Goal: Use online tool/utility: Use online tool/utility

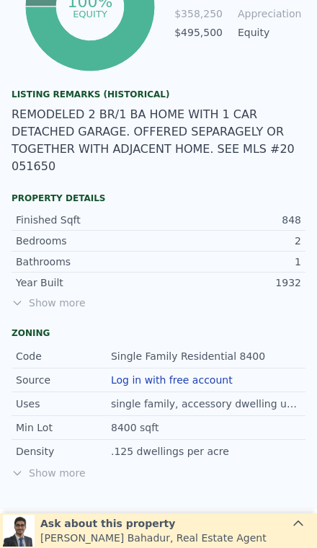
scroll to position [847, 0]
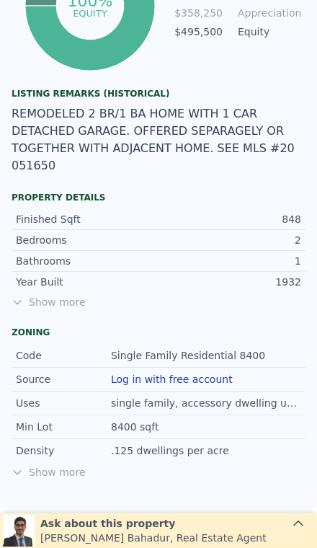
click at [63, 295] on span "Show more" at bounding box center [159, 302] width 294 height 14
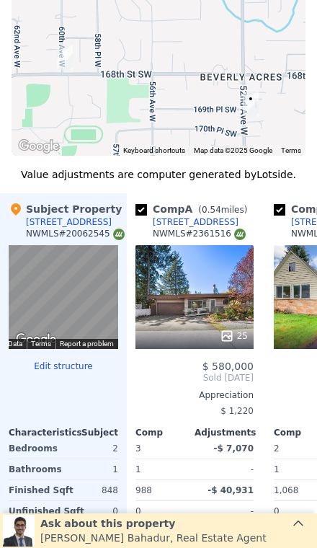
click at [263, 420] on div "Comp A ( 0.54 miles) [STREET_ADDRESS] # 2361516 25 $ 580,000 Sold [DATE] Apprec…" at bounding box center [222, 422] width 190 height 458
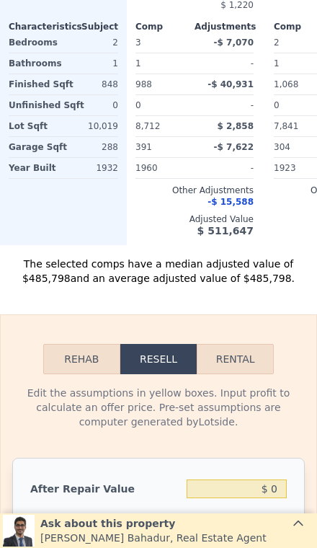
scroll to position [2387, 0]
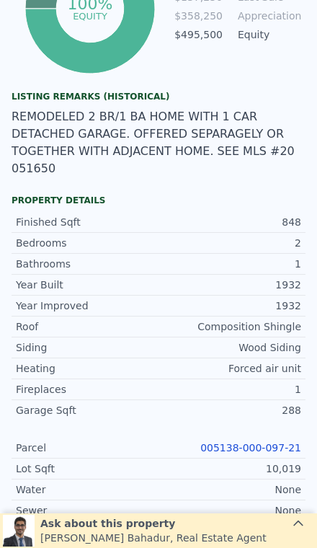
type input "$ 496,000"
type input "$ 312,272"
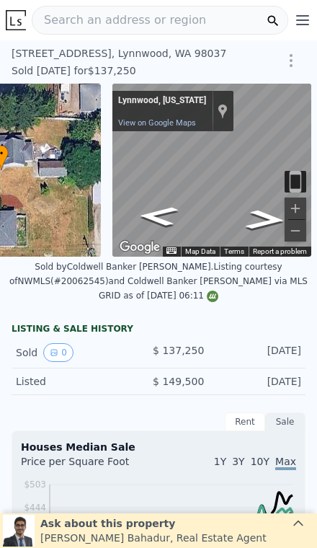
scroll to position [0, 0]
click at [104, 18] on span "Search an address or region" at bounding box center [119, 20] width 174 height 17
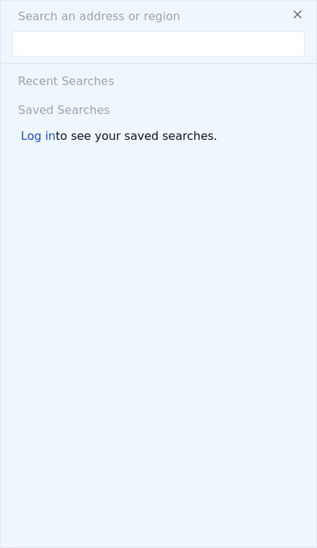
click at [94, 19] on span "Search an address or region" at bounding box center [93, 16] width 174 height 17
click at [79, 46] on input "text" at bounding box center [158, 44] width 293 height 26
click at [84, 44] on input "text" at bounding box center [158, 44] width 293 height 26
paste input "[STREET_ADDRESS]"
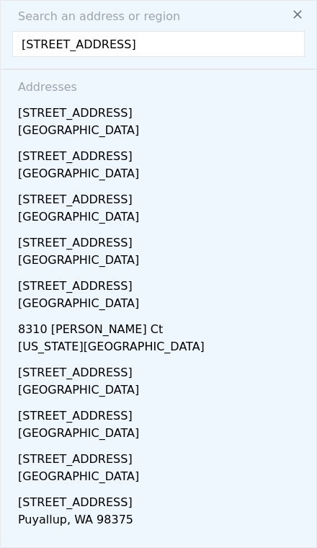
type input "[STREET_ADDRESS]"
click at [187, 123] on div "[GEOGRAPHIC_DATA]" at bounding box center [161, 132] width 287 height 20
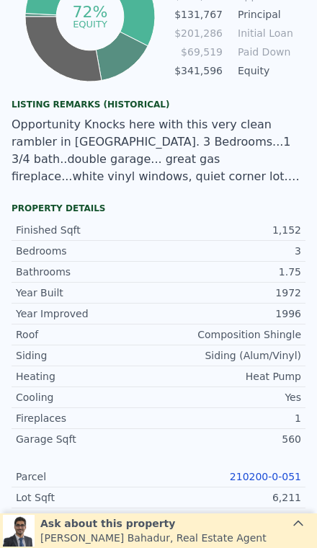
scroll to position [878, 0]
click at [283, 473] on link "210200-0-051" at bounding box center [265, 477] width 71 height 12
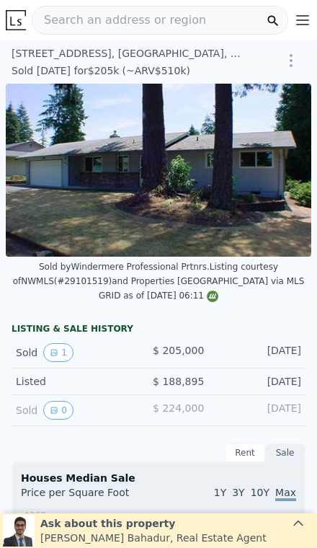
scroll to position [0, 0]
click at [92, 19] on span "Search an address or region" at bounding box center [119, 20] width 174 height 17
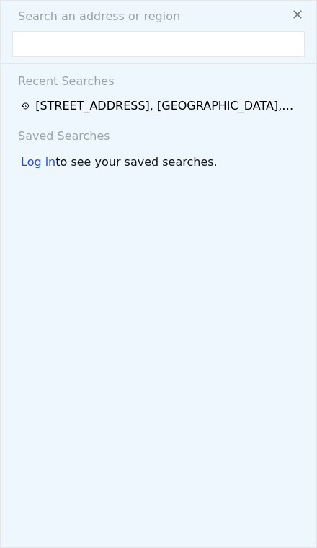
click at [63, 54] on input "text" at bounding box center [158, 44] width 293 height 26
type input "[STREET_ADDRESS]"
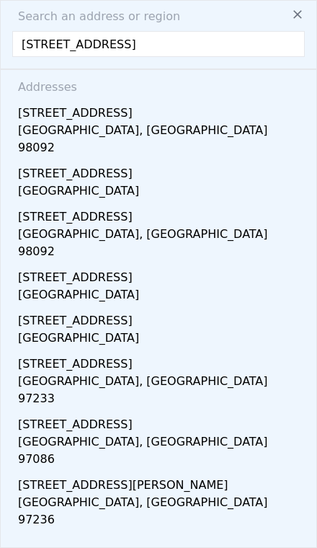
click at [187, 133] on div "[GEOGRAPHIC_DATA], [GEOGRAPHIC_DATA] 98092" at bounding box center [161, 140] width 287 height 37
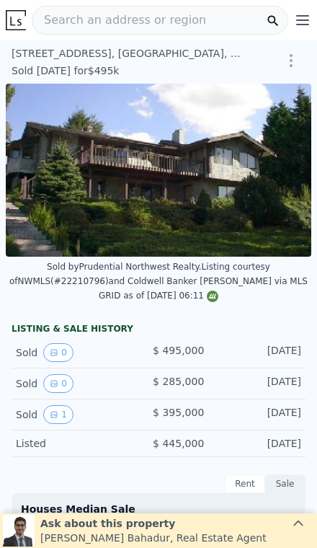
type input "-$ 439,948"
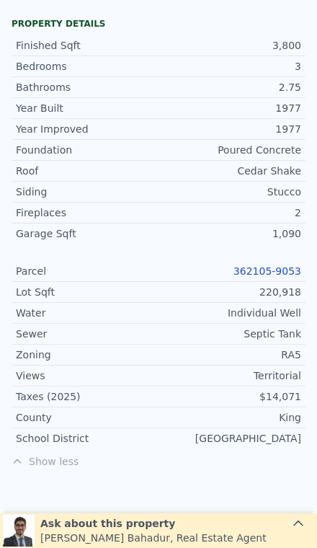
scroll to position [1082, 0]
click at [275, 265] on link "362105-9053" at bounding box center [267, 271] width 68 height 12
click at [275, 276] on link "362105-9053" at bounding box center [267, 271] width 68 height 12
click at [275, 273] on link "362105-9053" at bounding box center [267, 271] width 68 height 12
click at [277, 269] on link "362105-9053" at bounding box center [267, 271] width 68 height 12
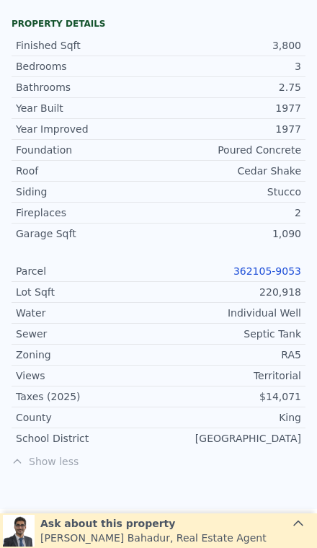
click at [272, 273] on link "362105-9053" at bounding box center [267, 271] width 68 height 12
click at [286, 267] on link "362105-9053" at bounding box center [267, 271] width 68 height 12
click at [277, 270] on link "362105-9053" at bounding box center [267, 271] width 68 height 12
type input "$ 1,606,000"
type input "$ 1,023,926"
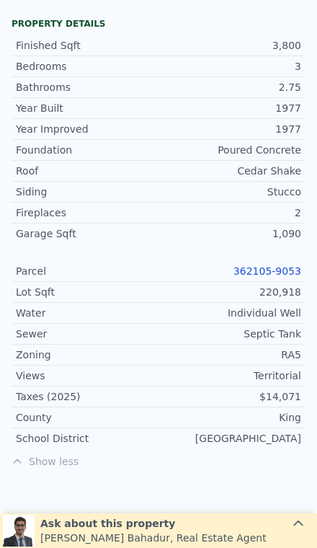
click at [257, 273] on link "362105-9053" at bounding box center [267, 271] width 68 height 12
